Goal: Find specific fact: Find specific page/section

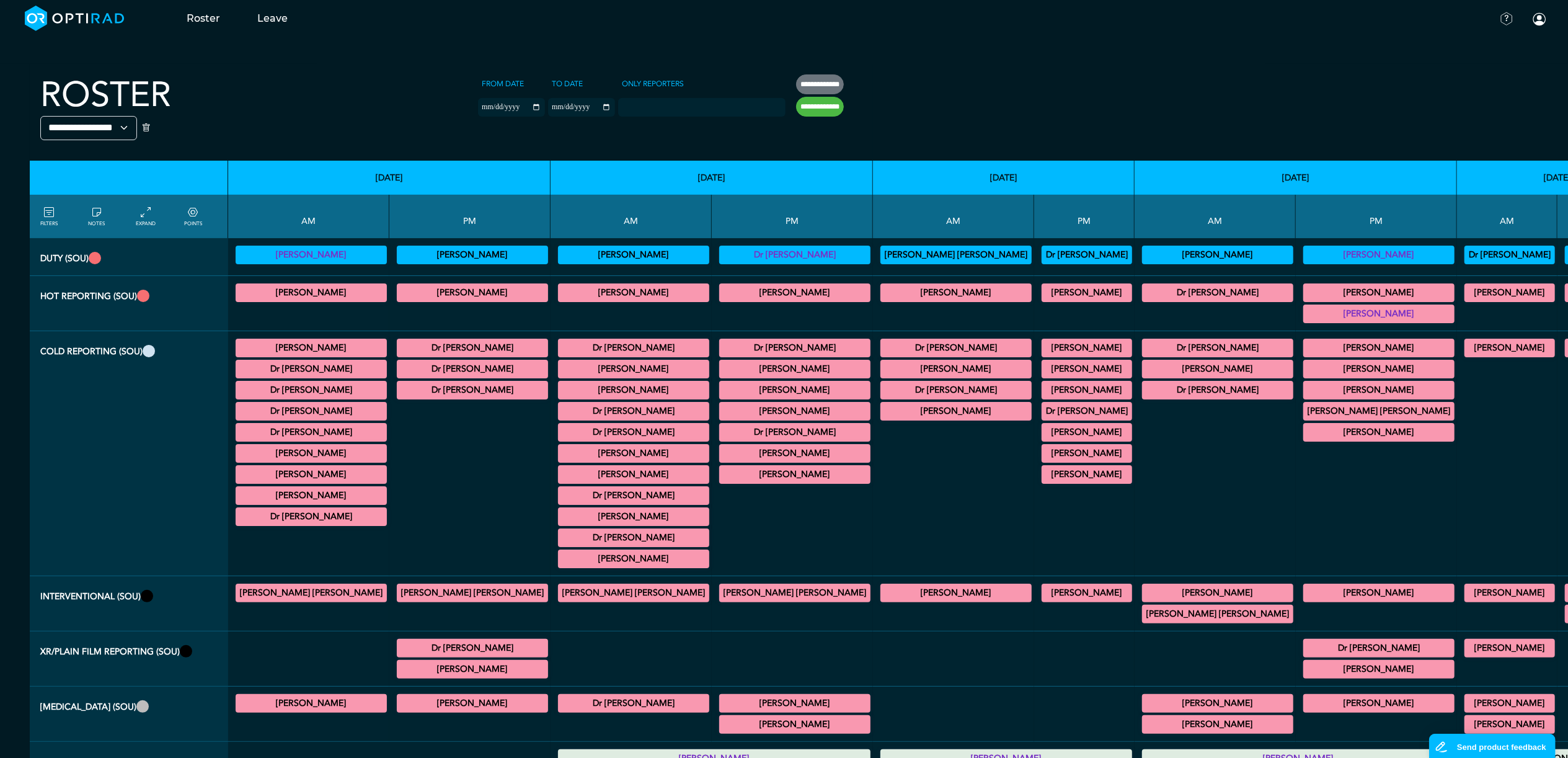
click at [721, 347] on summary "Dr [PERSON_NAME]" at bounding box center [795, 347] width 148 height 15
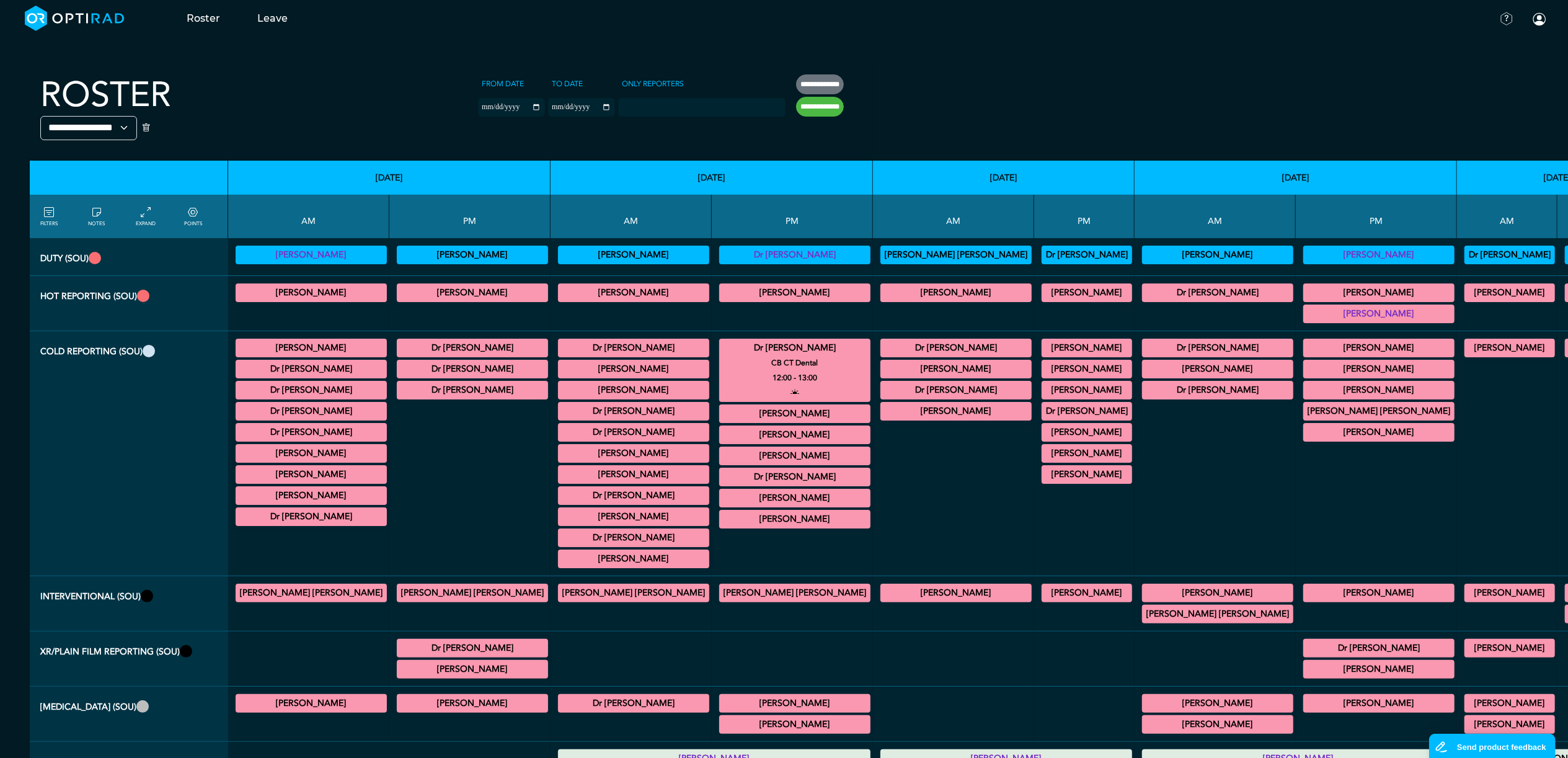
click at [721, 355] on summary "Dr [PERSON_NAME]" at bounding box center [795, 347] width 148 height 15
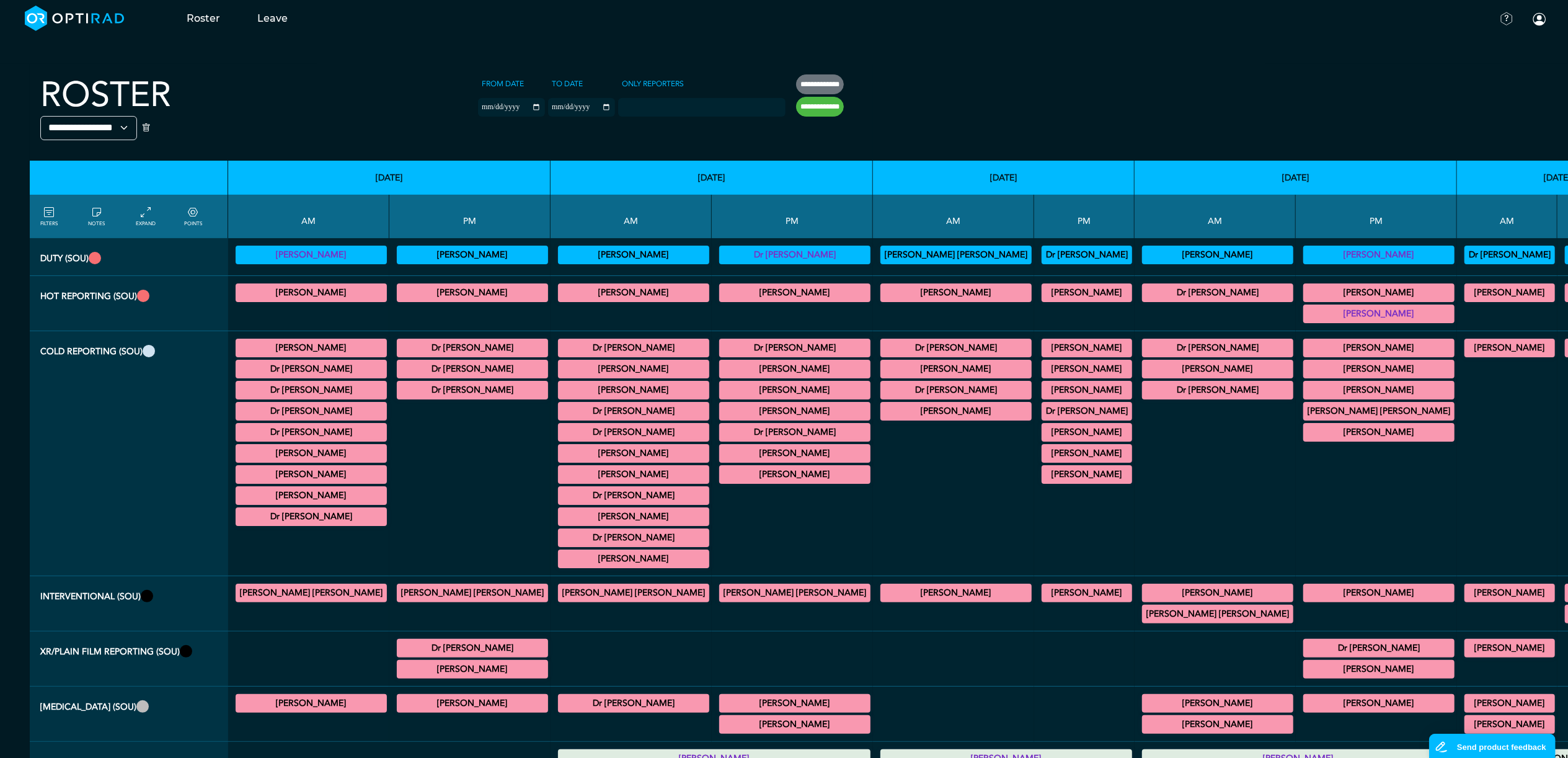
click at [290, 255] on summary "[PERSON_NAME]" at bounding box center [311, 255] width 148 height 15
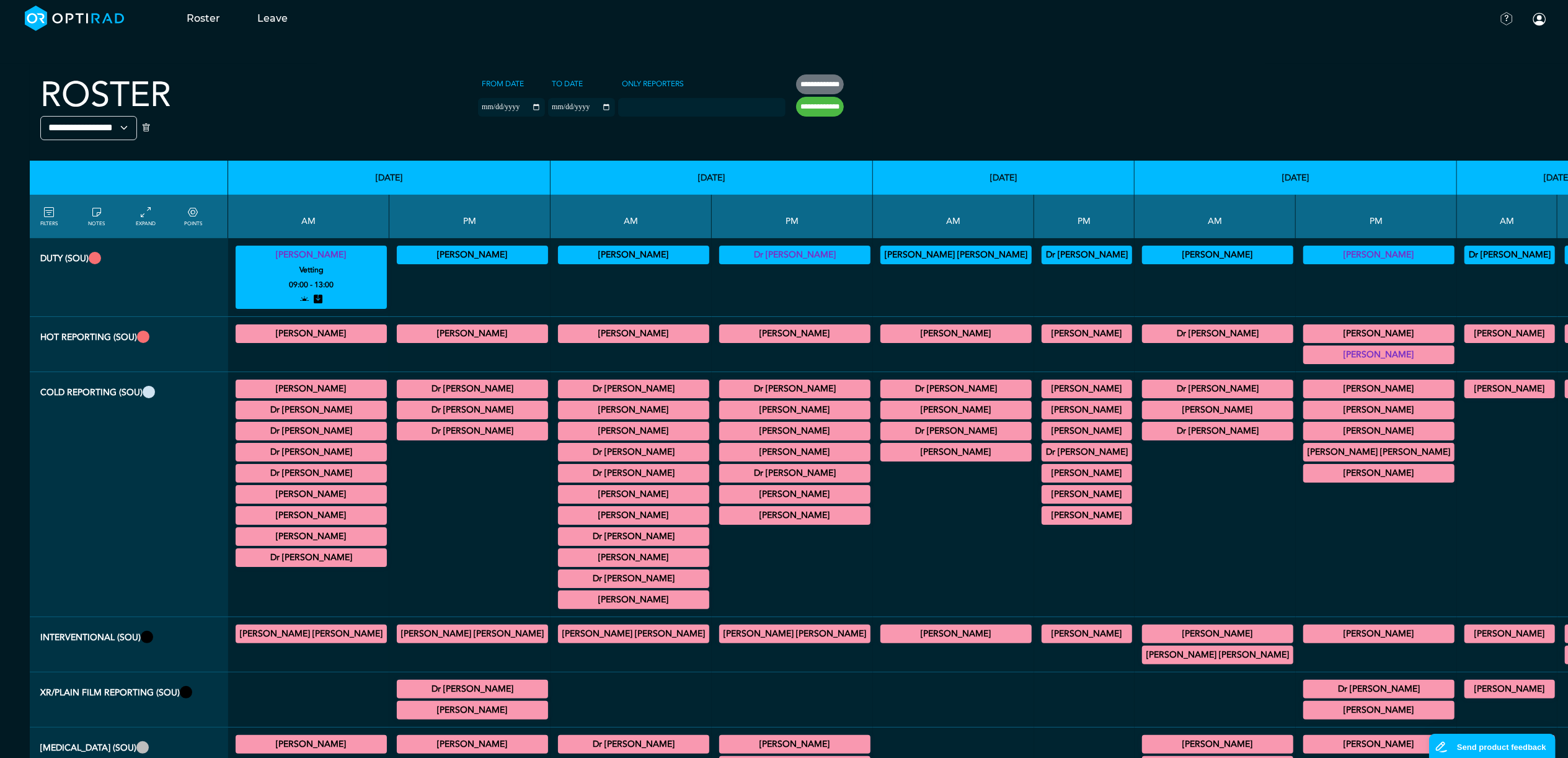
click at [273, 251] on summary "[PERSON_NAME]" at bounding box center [311, 255] width 148 height 15
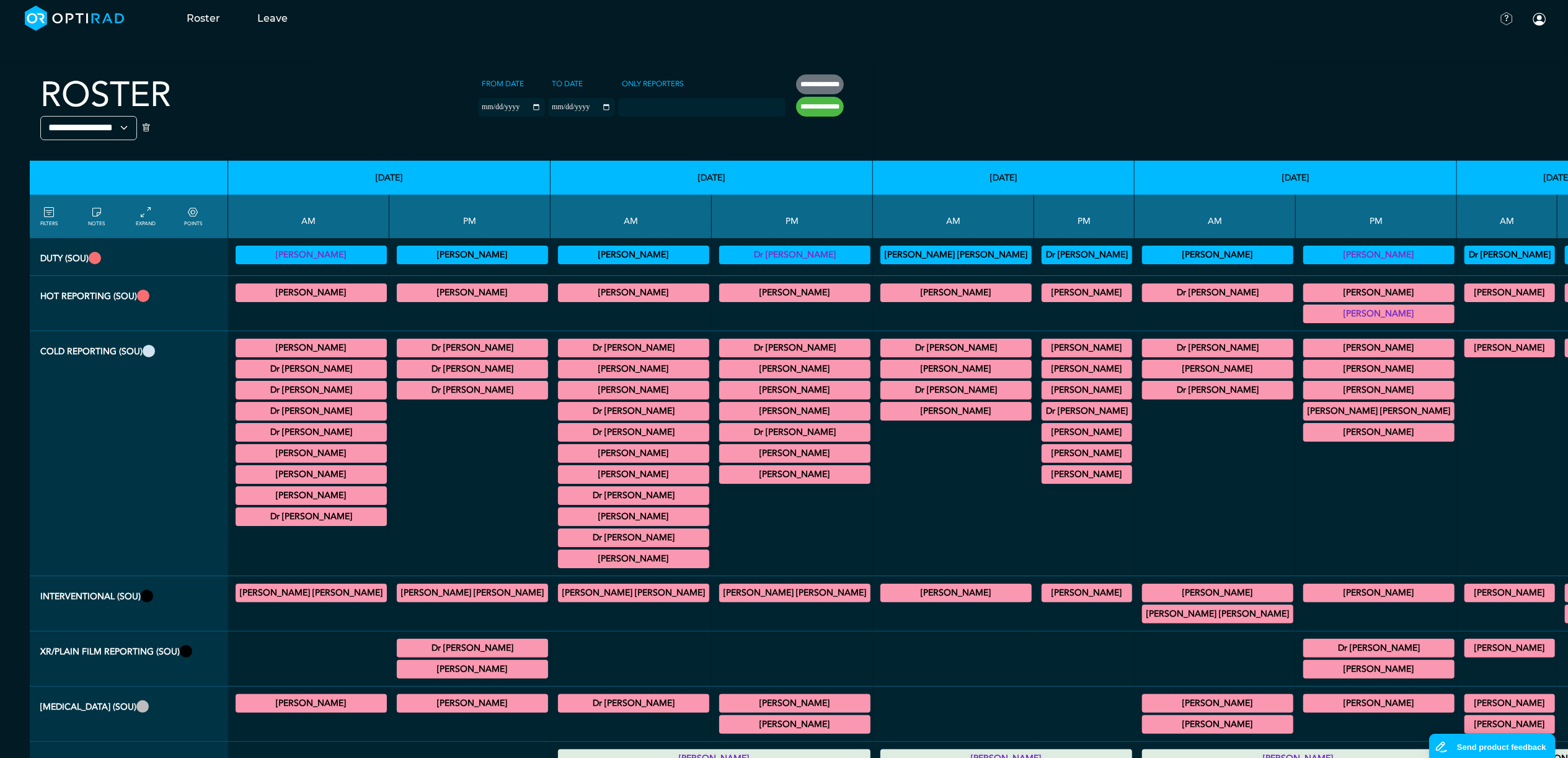
drag, startPoint x: 268, startPoint y: 254, endPoint x: 323, endPoint y: 257, distance: 55.1
click at [323, 257] on summary "[PERSON_NAME]" at bounding box center [311, 255] width 148 height 15
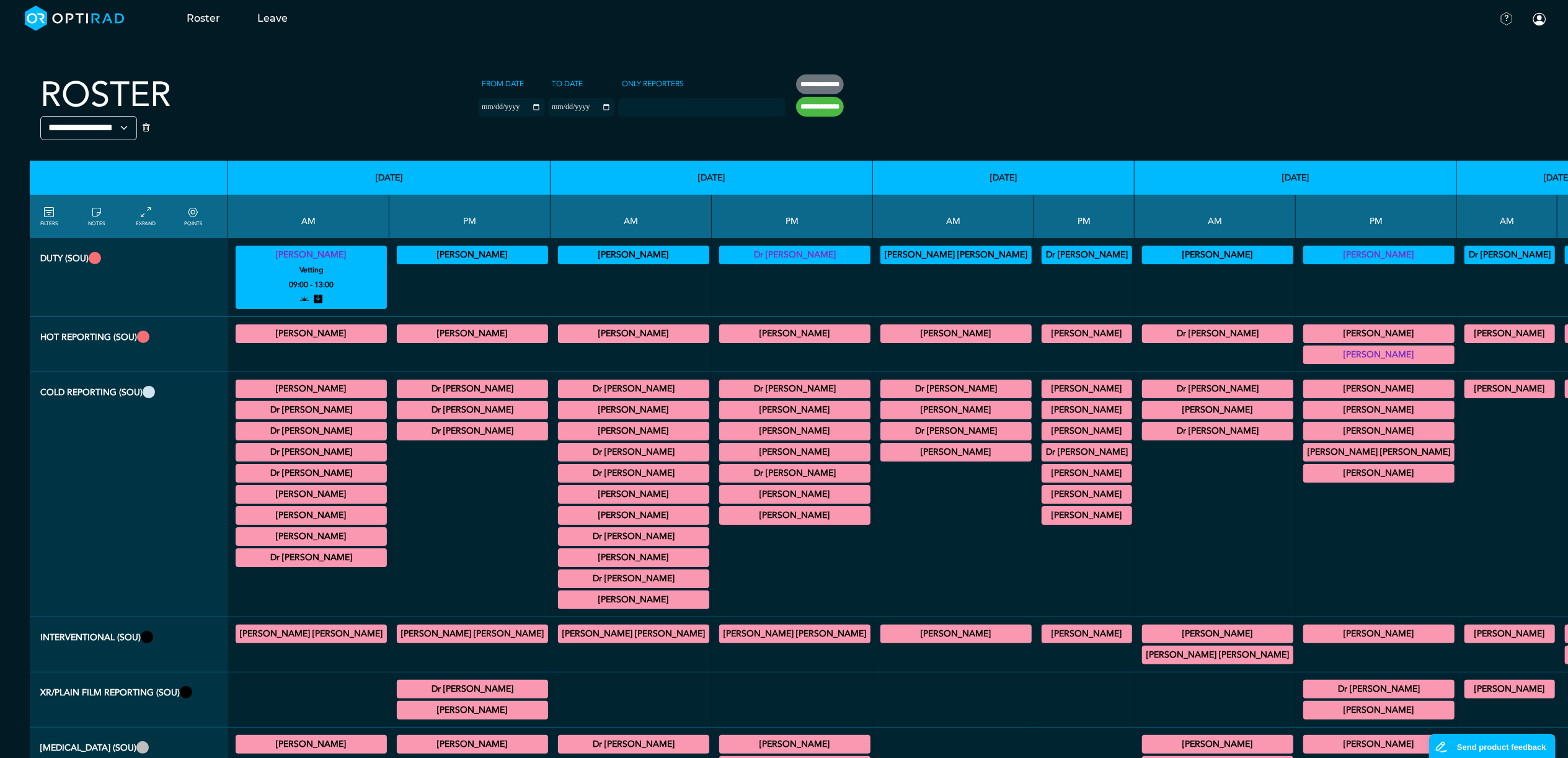
copy summary "[PERSON_NAME]"
click at [399, 252] on summary "[PERSON_NAME]" at bounding box center [473, 255] width 148 height 15
drag, startPoint x: 378, startPoint y: 254, endPoint x: 438, endPoint y: 259, distance: 60.2
click at [438, 259] on summary "[PERSON_NAME]" at bounding box center [473, 255] width 148 height 15
copy summary "[PERSON_NAME]"
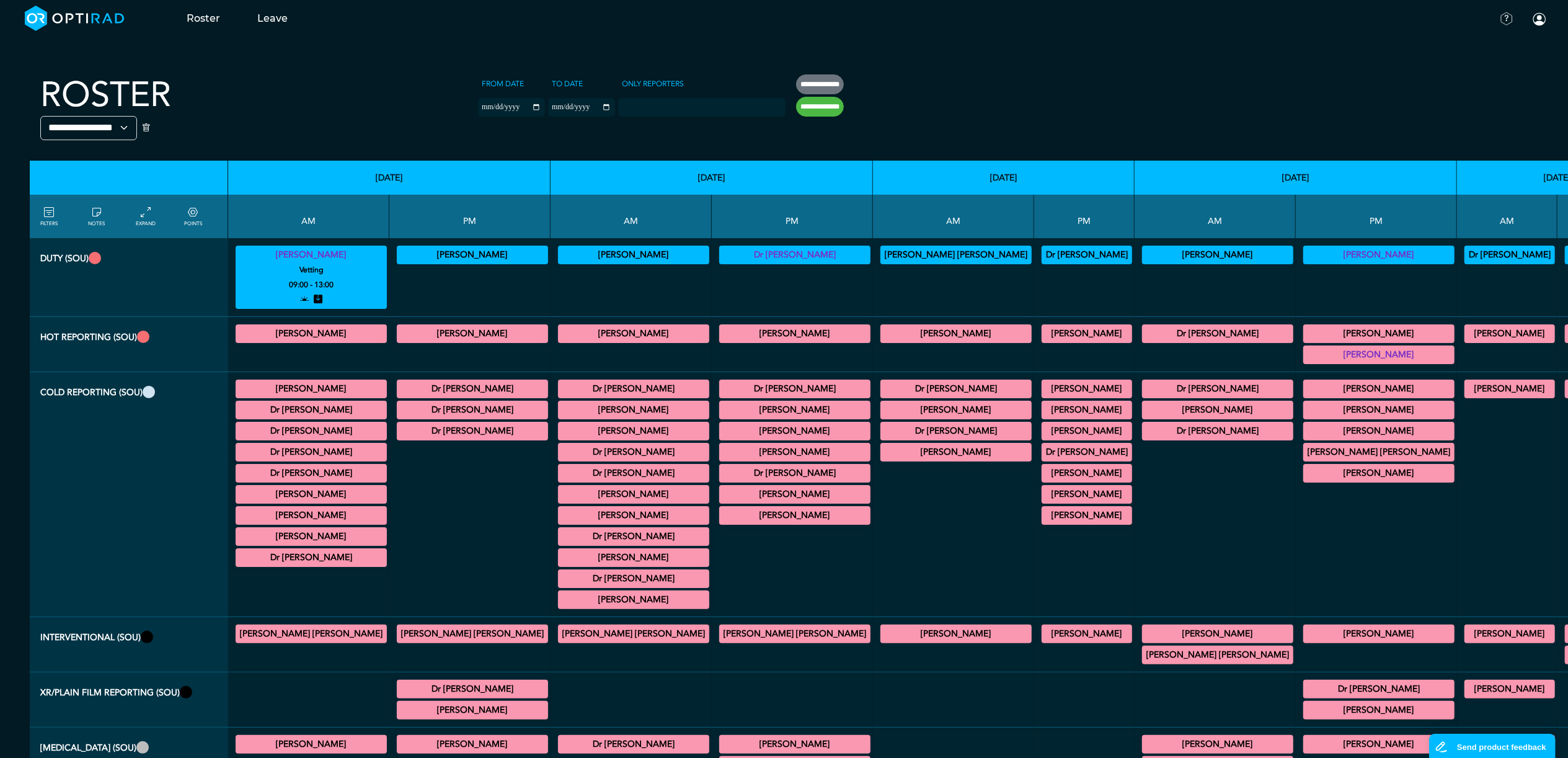
click at [291, 337] on summary "[PERSON_NAME]" at bounding box center [311, 333] width 148 height 15
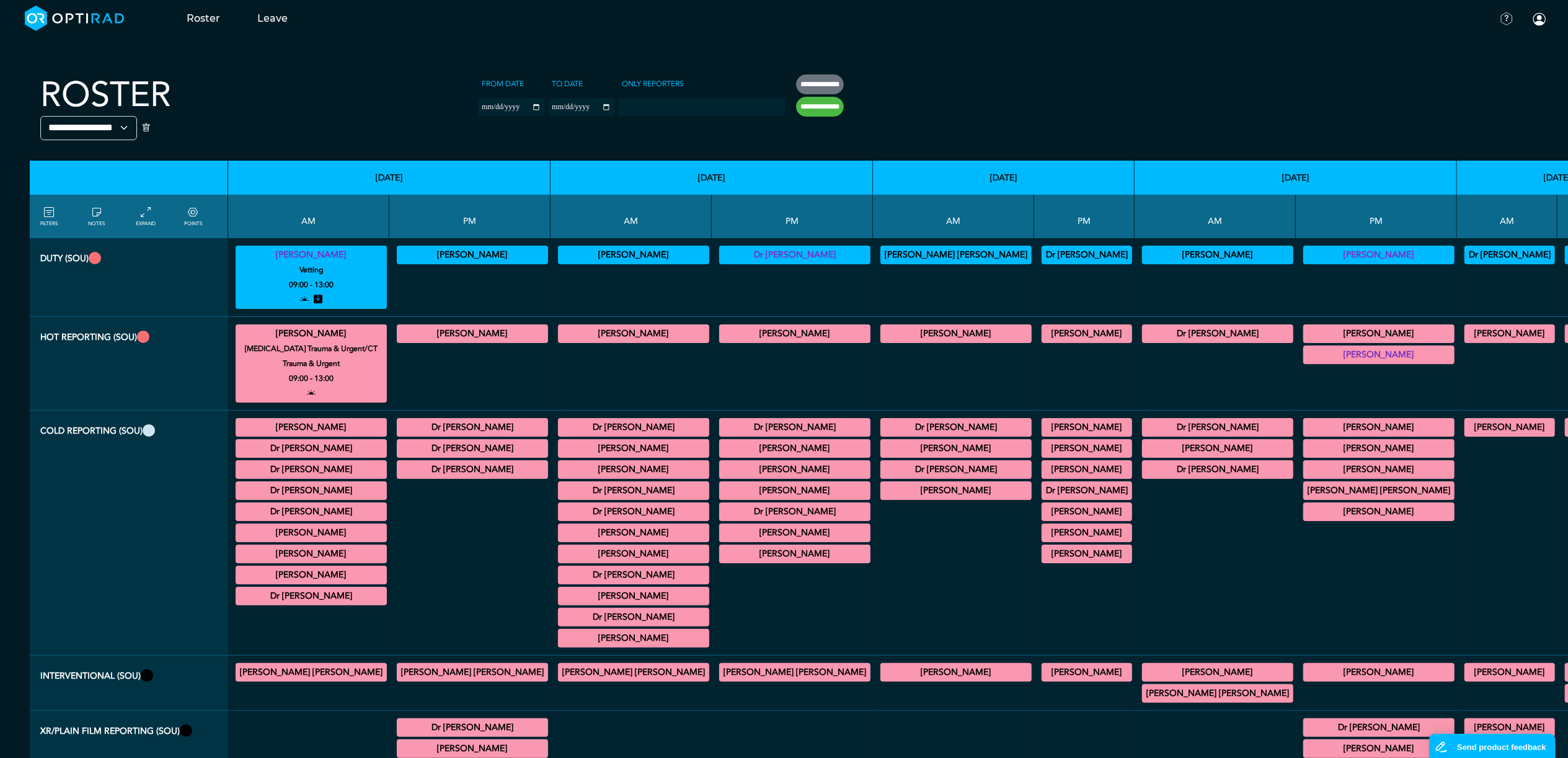
drag, startPoint x: 262, startPoint y: 337, endPoint x: 326, endPoint y: 339, distance: 64.0
click at [326, 339] on summary "[PERSON_NAME]" at bounding box center [311, 333] width 148 height 15
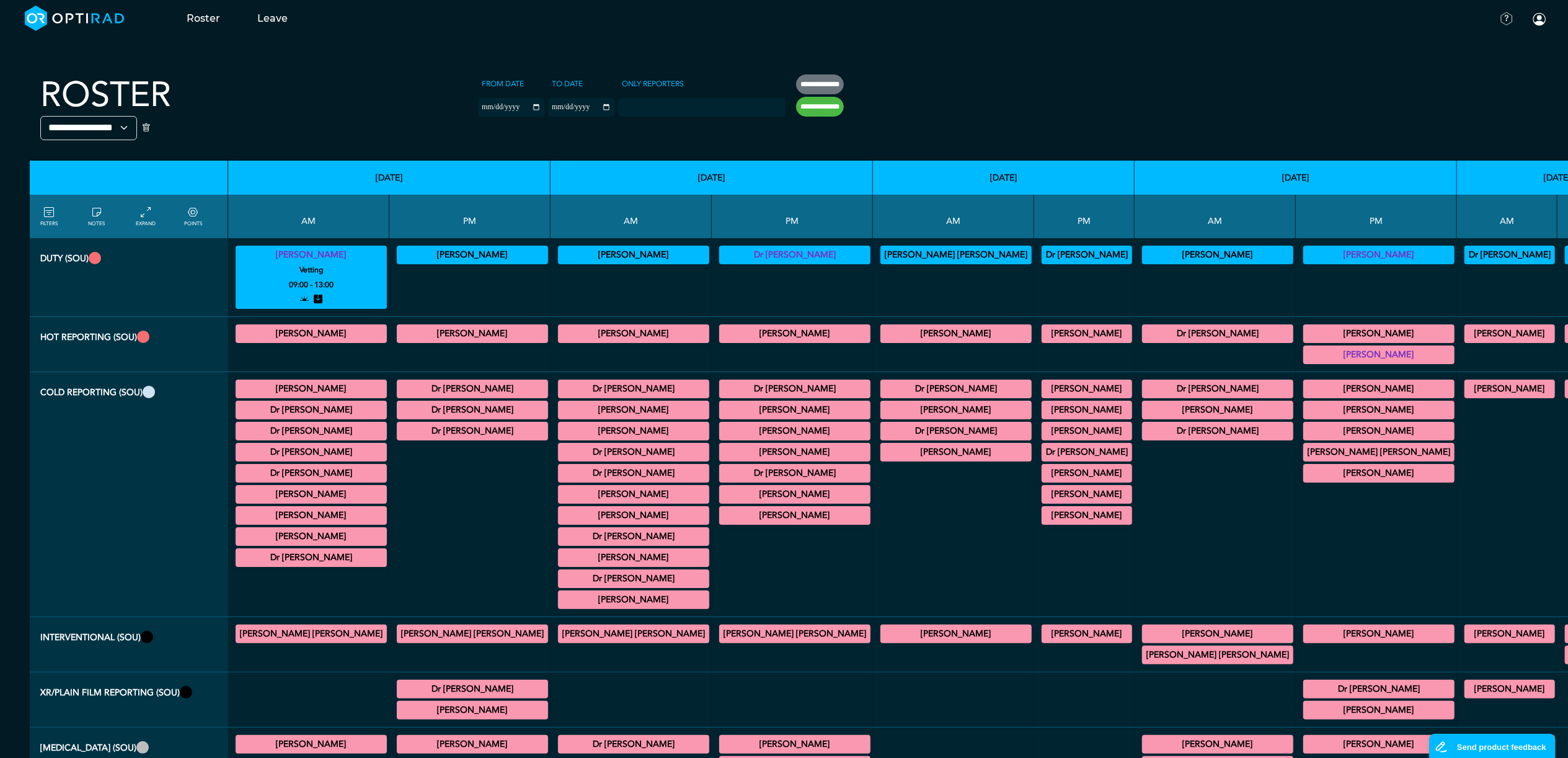
copy summary "[PERSON_NAME]"
click at [399, 335] on summary "[PERSON_NAME]" at bounding box center [473, 333] width 148 height 15
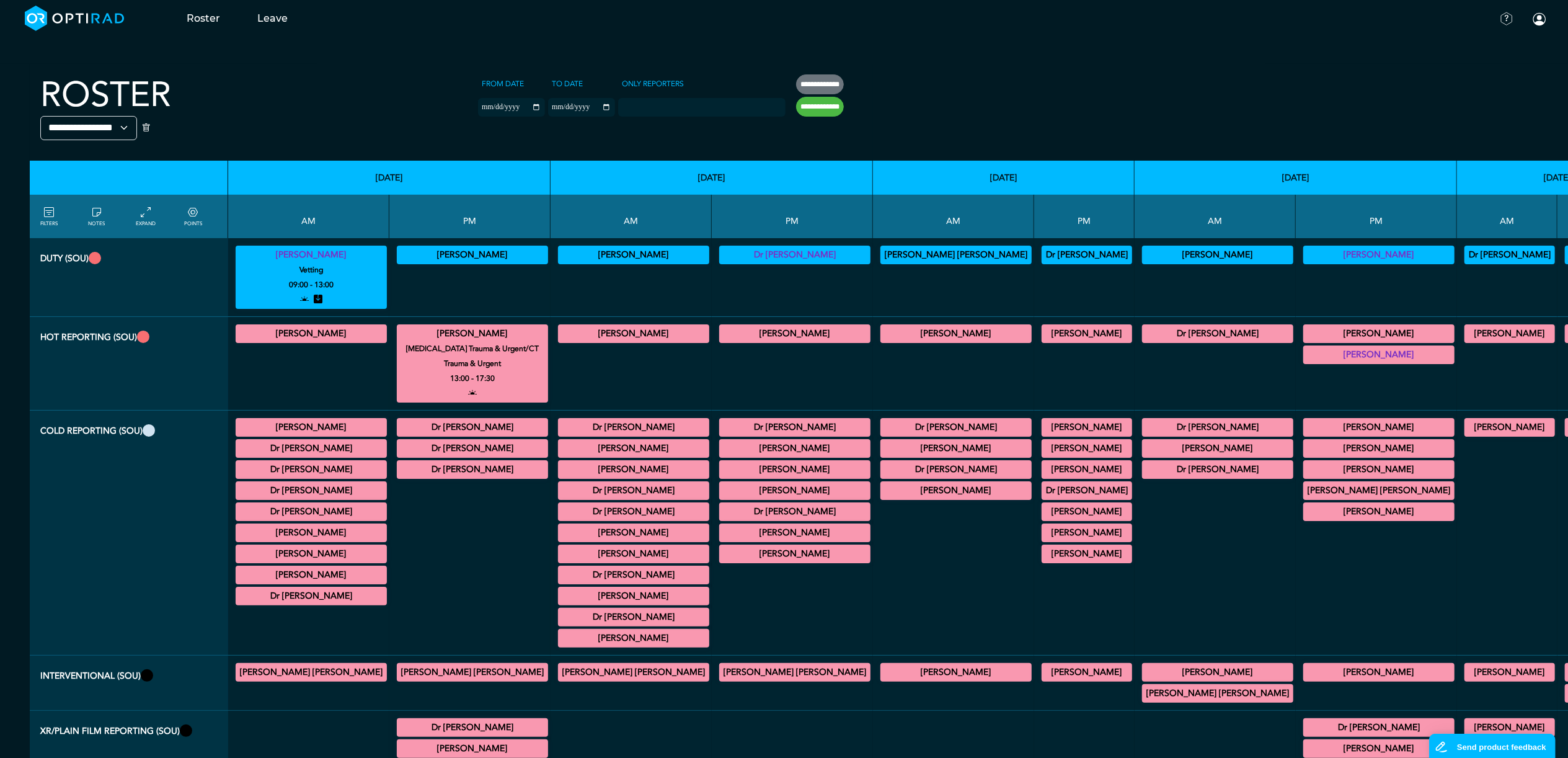
drag, startPoint x: 362, startPoint y: 333, endPoint x: 449, endPoint y: 335, distance: 87.0
click at [449, 335] on summary "[PERSON_NAME]" at bounding box center [473, 333] width 148 height 15
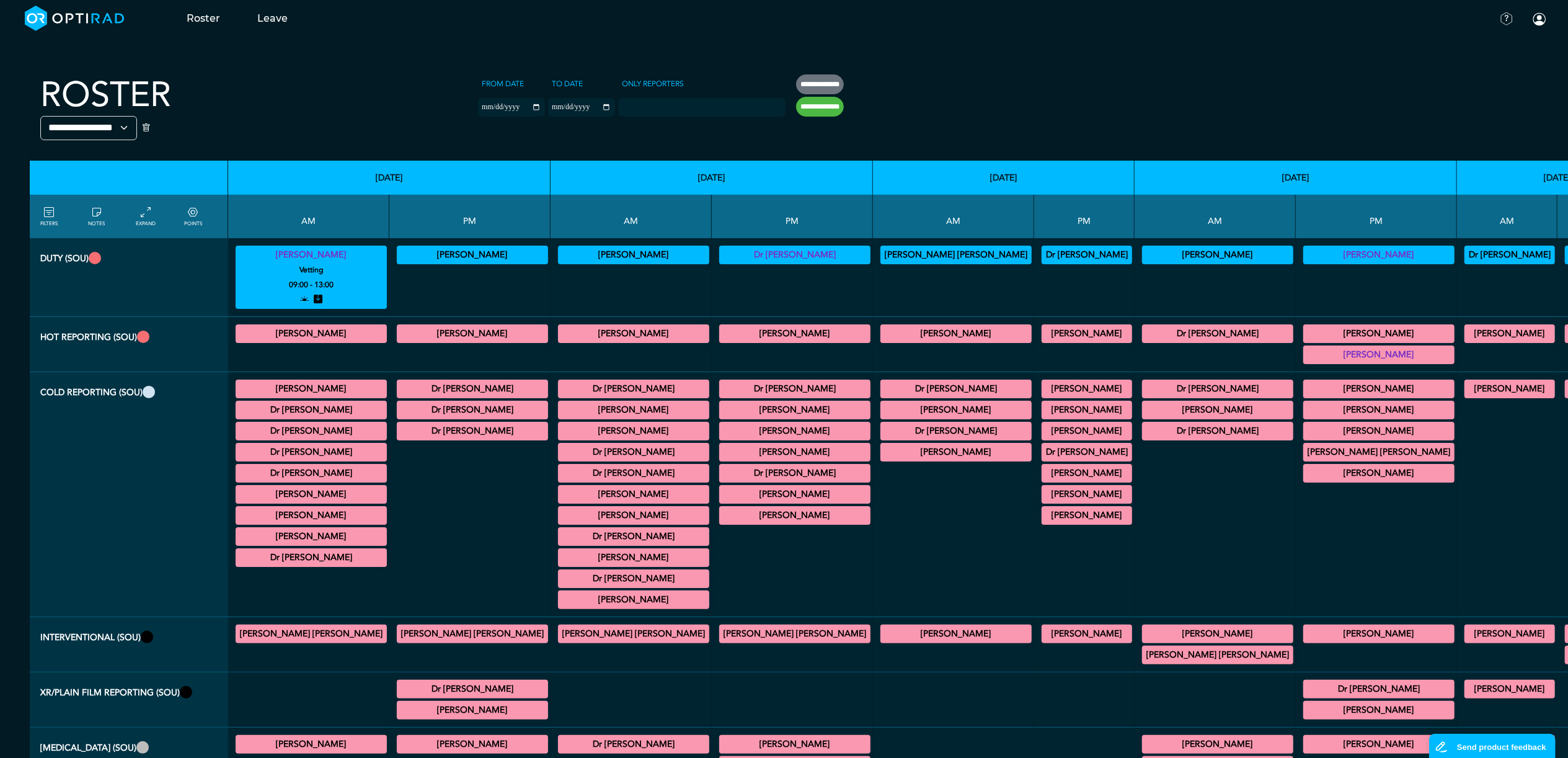
copy summary "[PERSON_NAME]"
